Goal: Obtain resource: Obtain resource

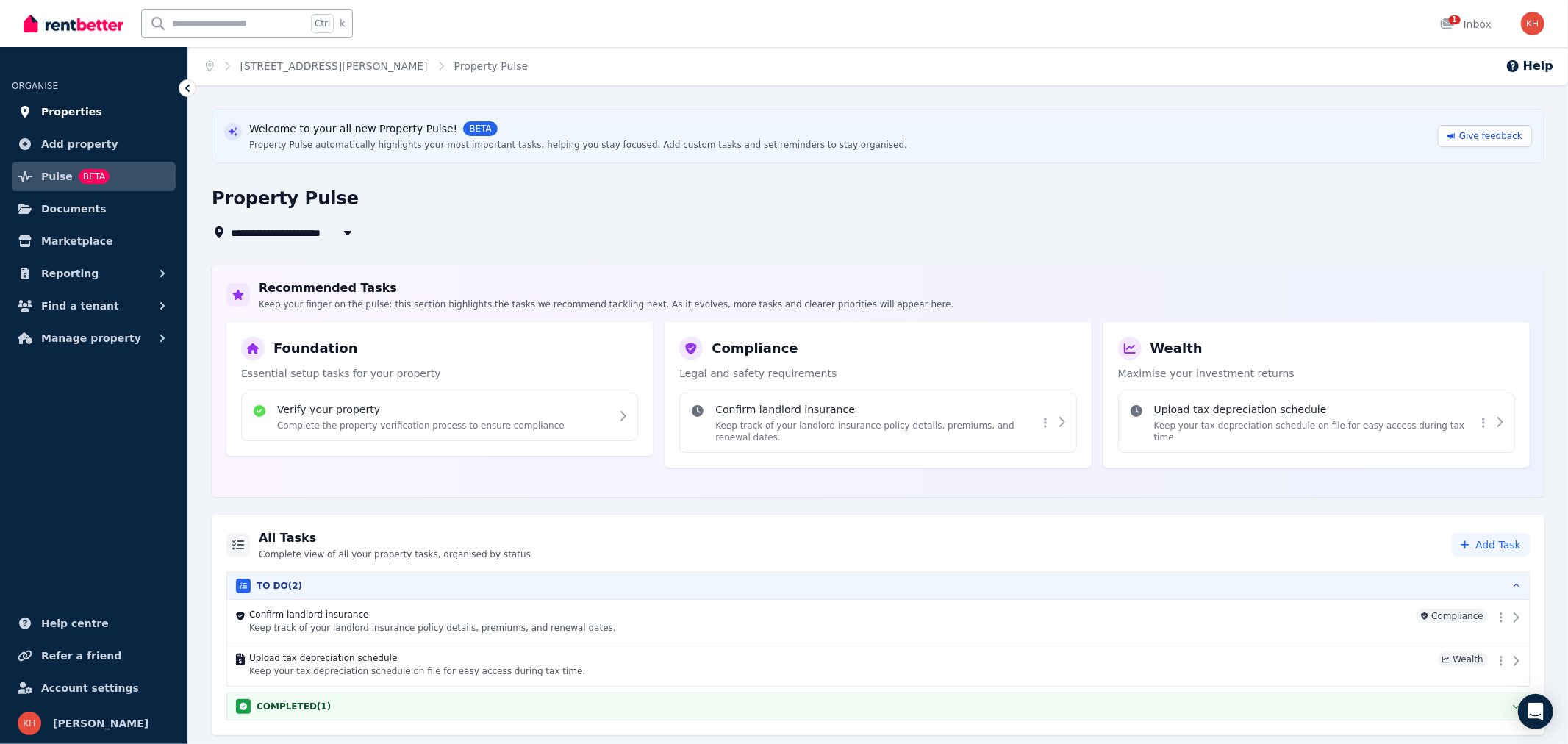
click at [74, 108] on span "Properties" at bounding box center [72, 112] width 61 height 17
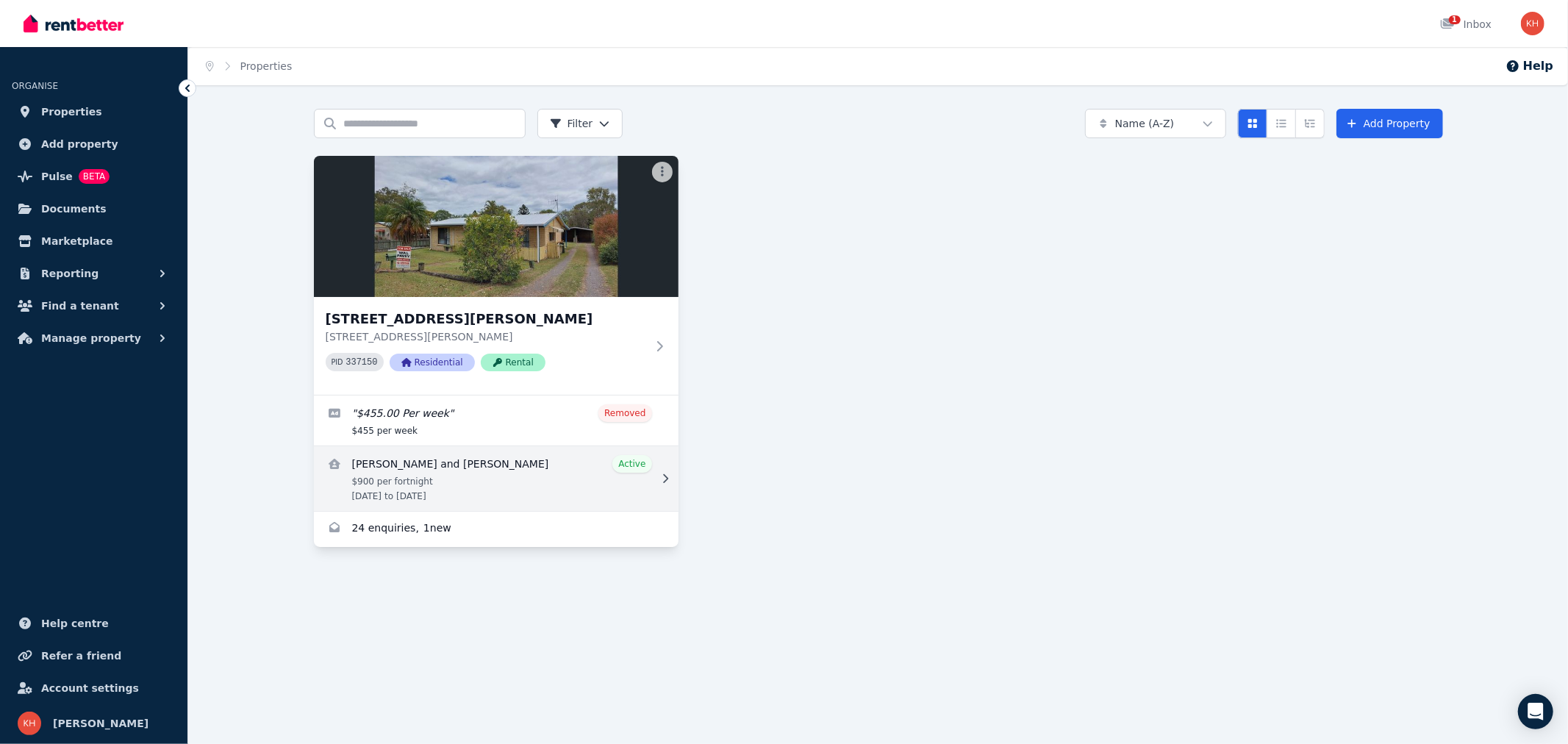
click at [496, 480] on link "View details for Tamika and Ed Coyne" at bounding box center [496, 478] width 365 height 65
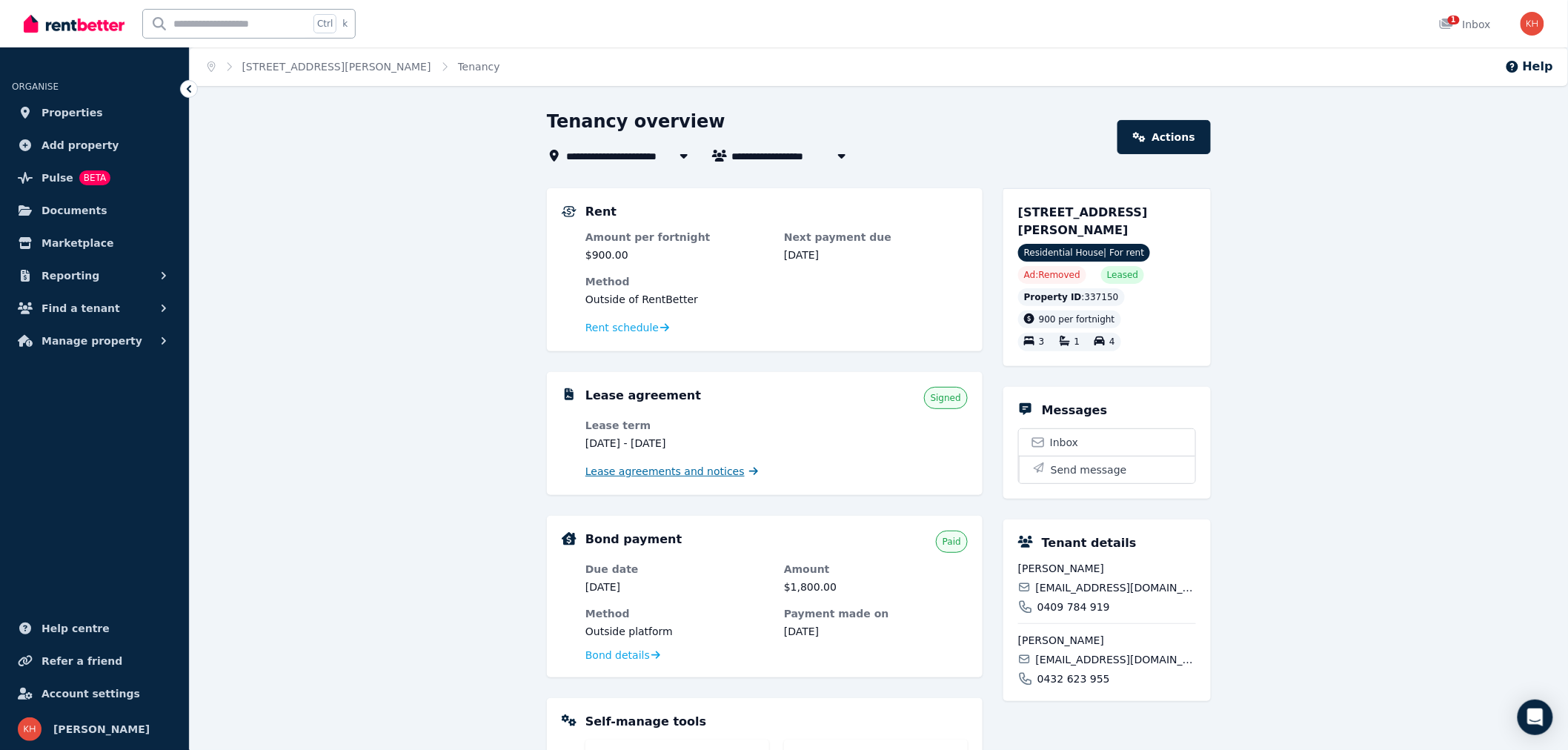
click at [668, 474] on span "Lease agreements and notices" at bounding box center [665, 471] width 160 height 15
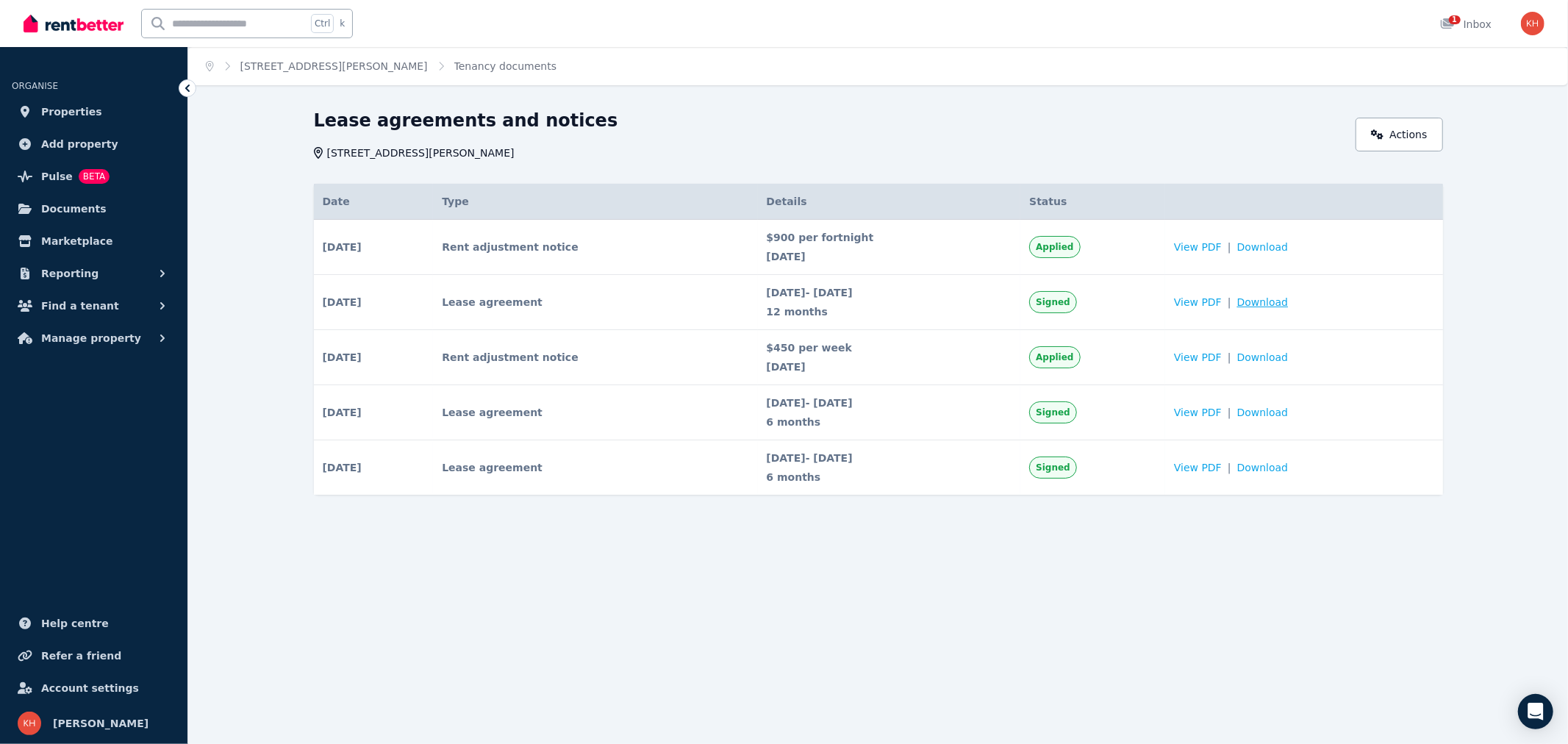
click at [1267, 300] on span "Download" at bounding box center [1262, 301] width 51 height 15
